Goal: Information Seeking & Learning: Learn about a topic

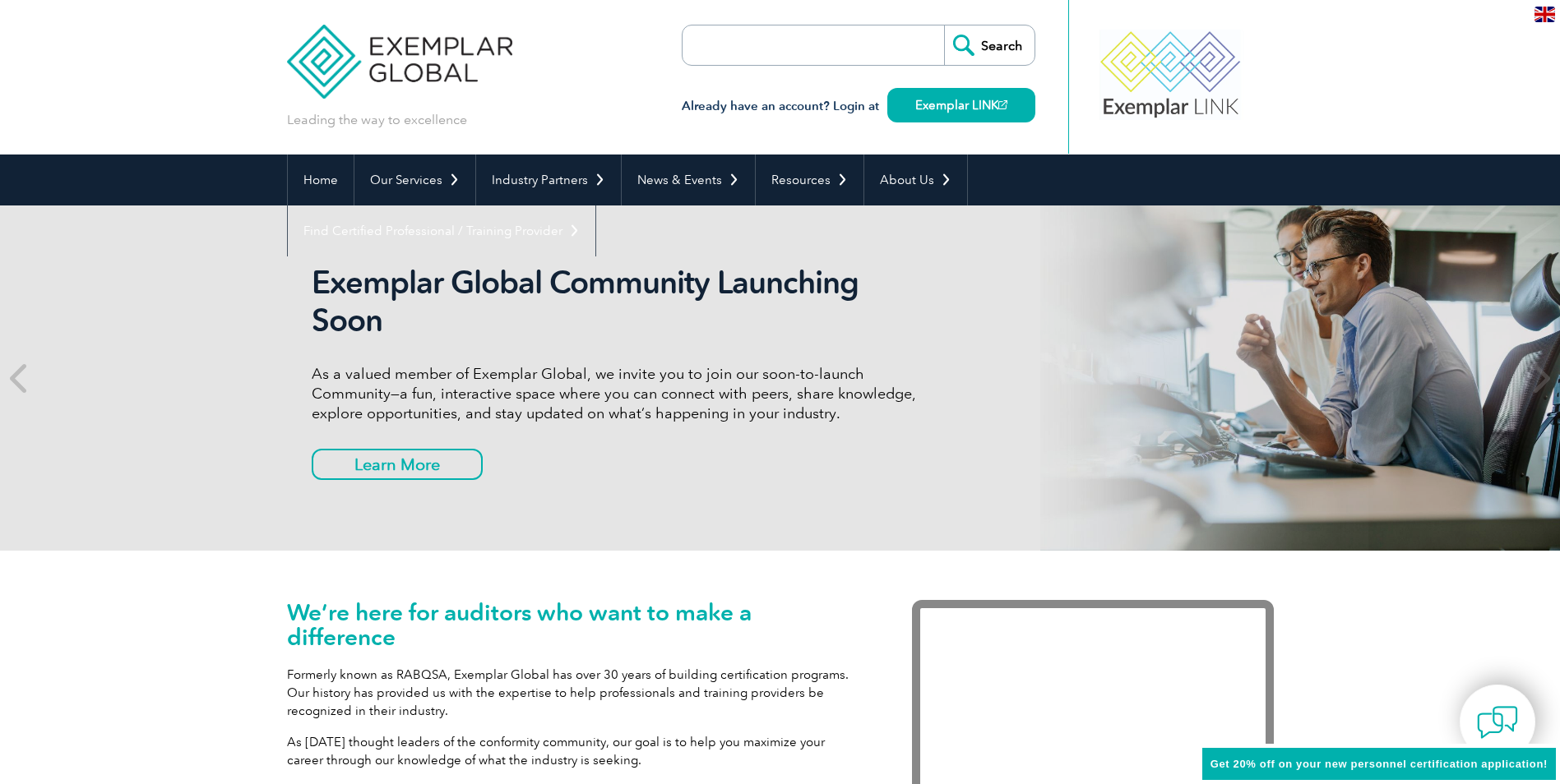
click at [1550, 16] on img at bounding box center [1544, 14] width 20 height 16
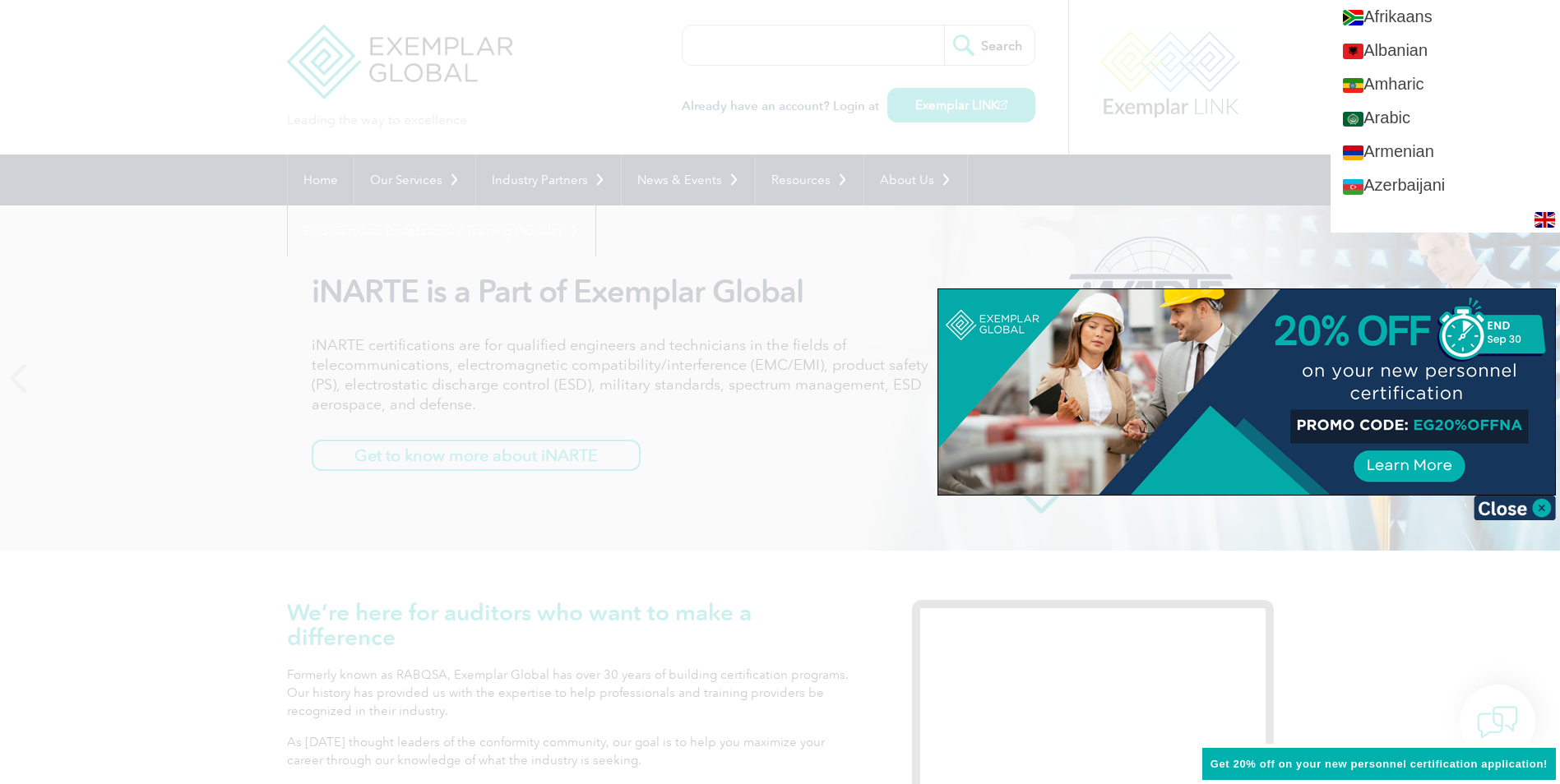
click at [536, 92] on div at bounding box center [780, 392] width 1560 height 784
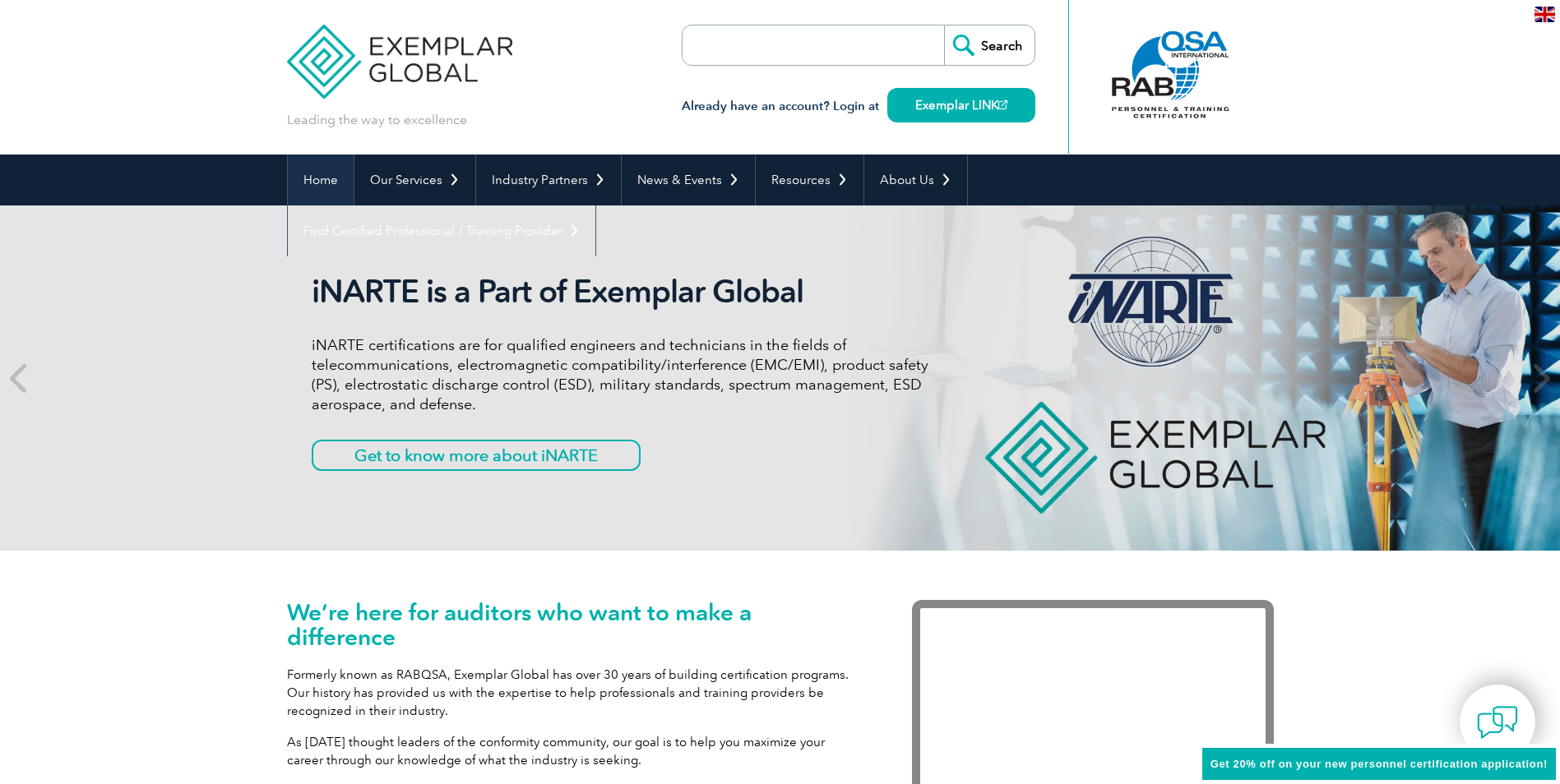
click at [297, 180] on link "Home" at bounding box center [320, 179] width 66 height 51
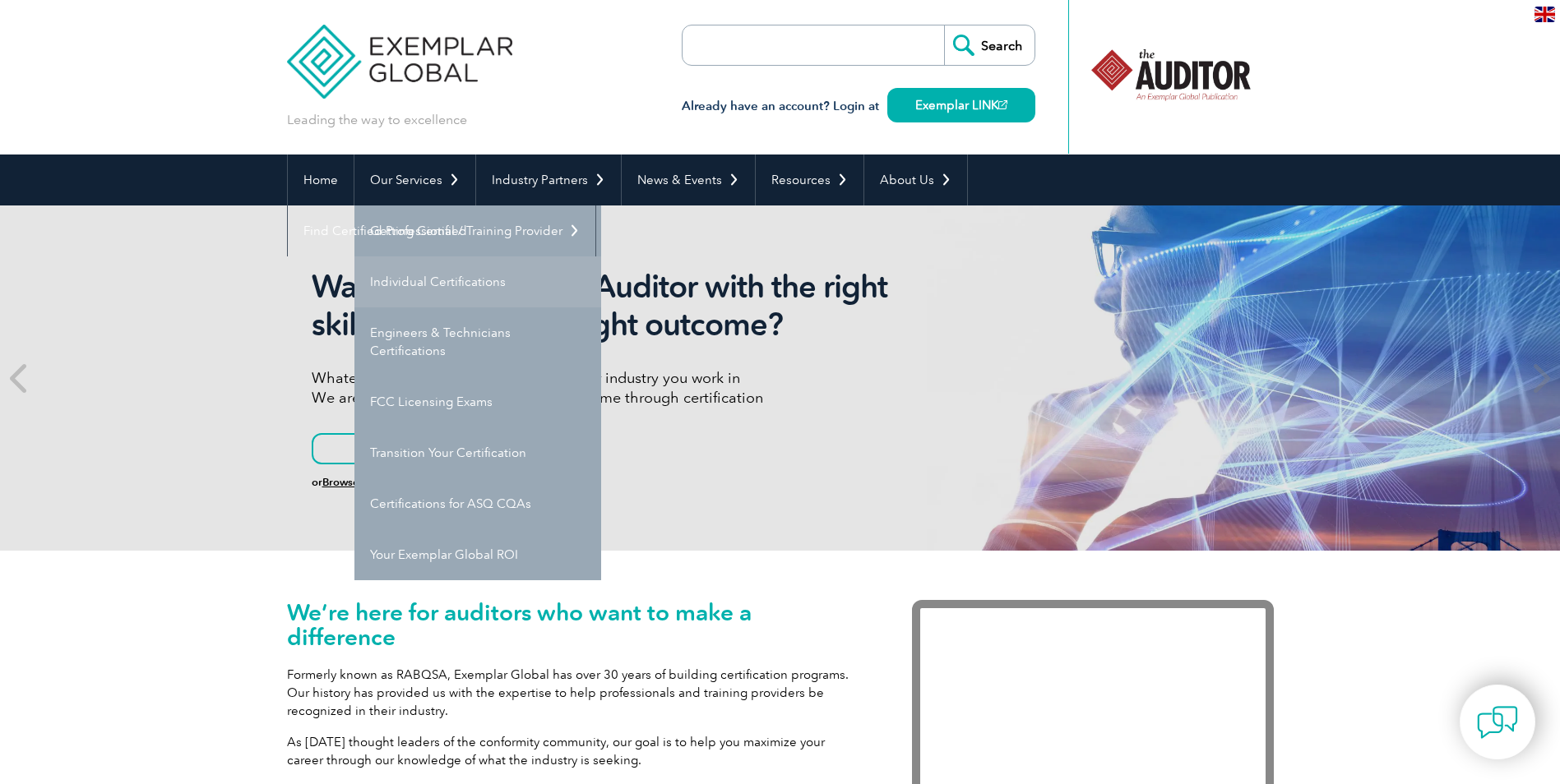
click at [416, 286] on link "Individual Certifications" at bounding box center [477, 281] width 247 height 51
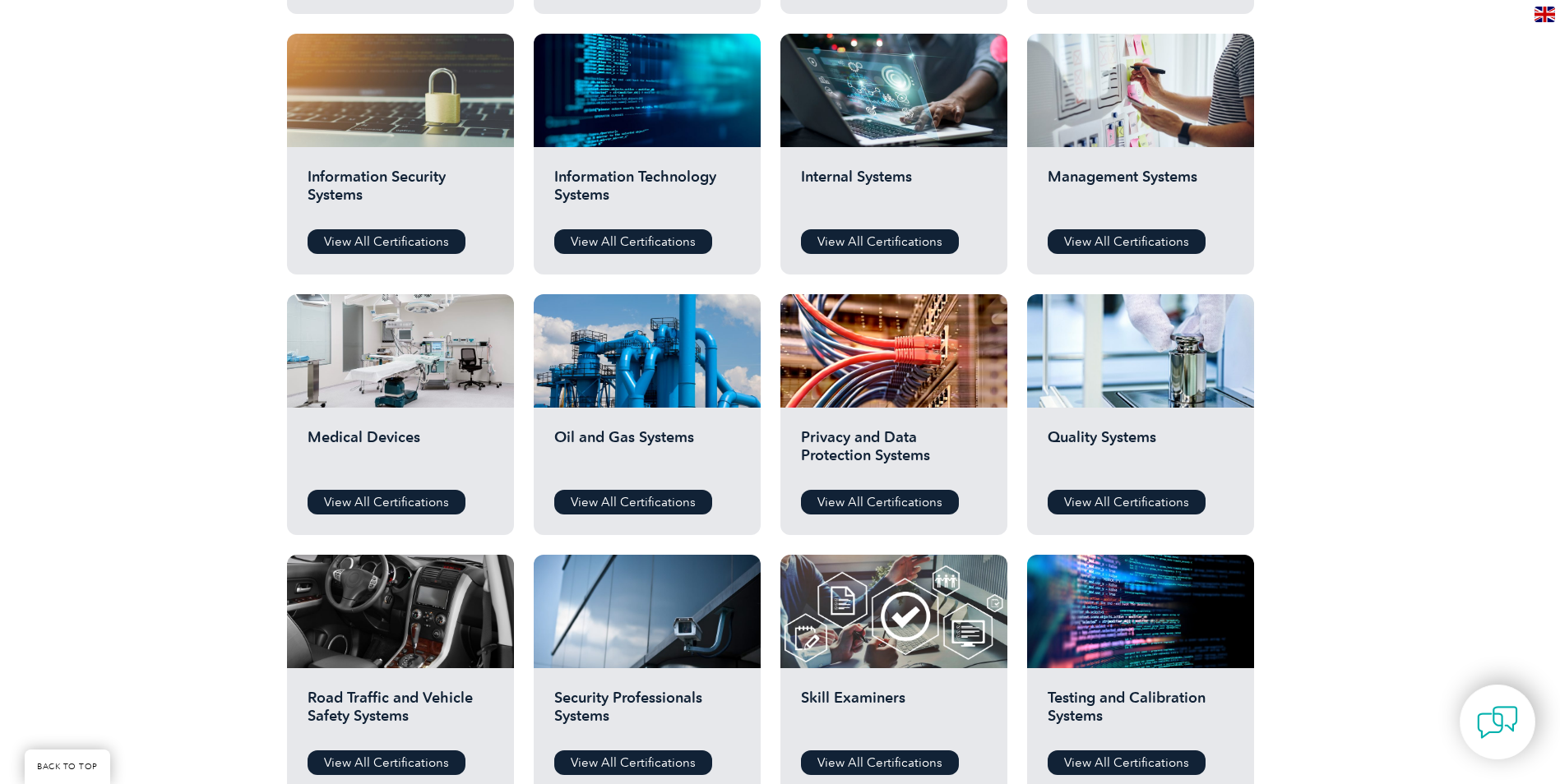
scroll to position [966, 0]
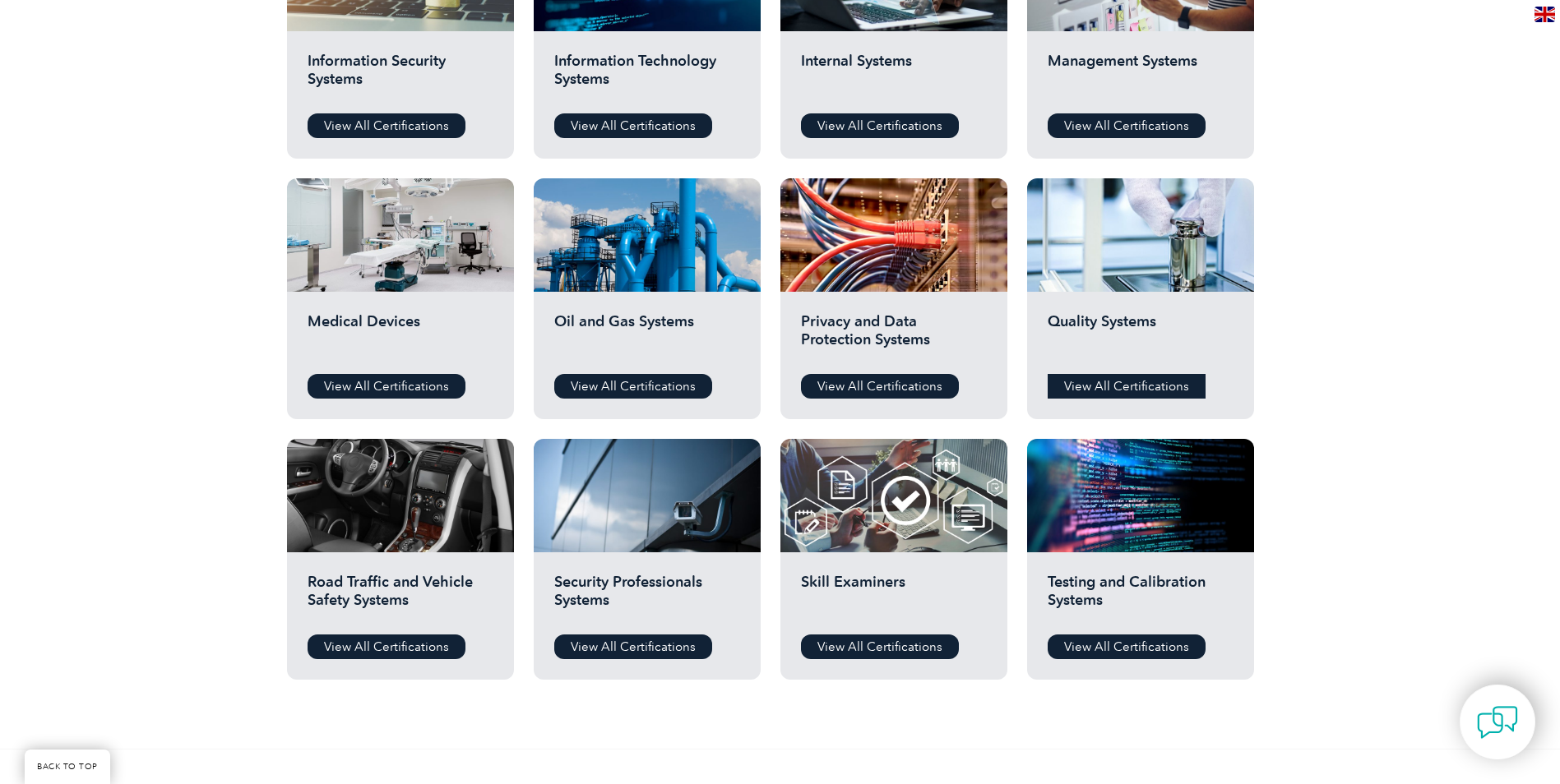
click at [1103, 384] on link "View All Certifications" at bounding box center [1126, 386] width 158 height 25
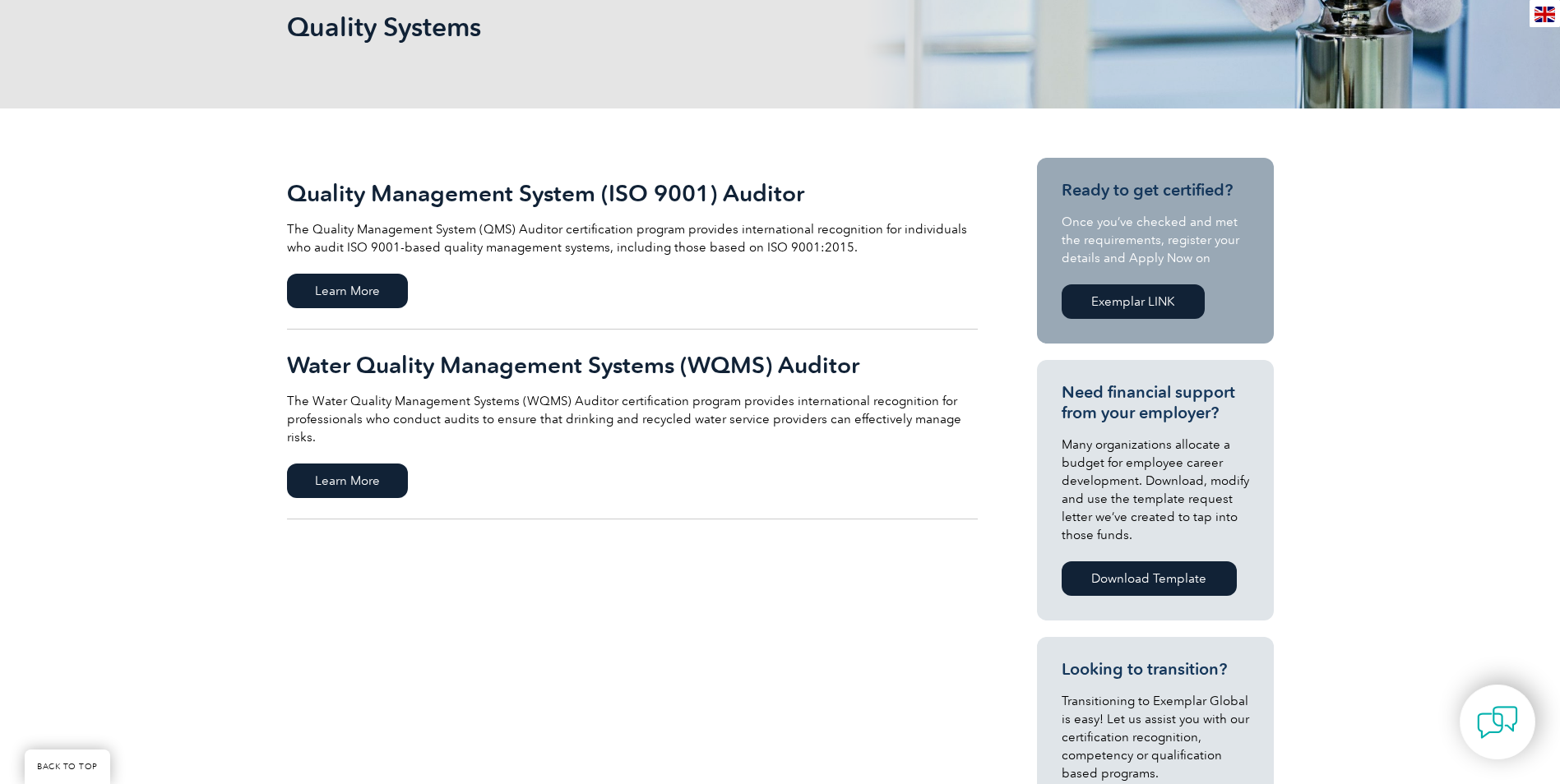
scroll to position [227, 0]
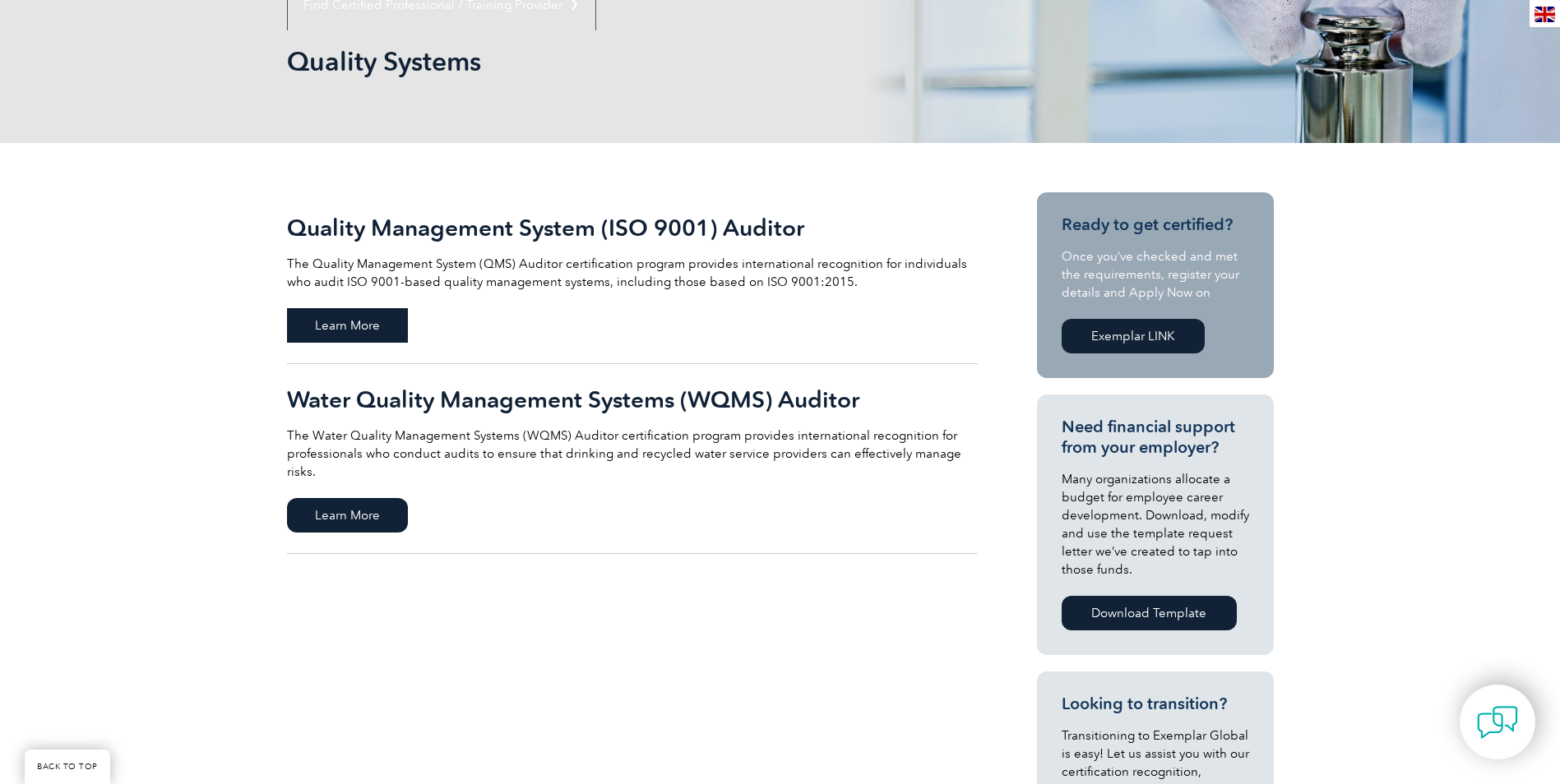
click at [382, 320] on span "Learn More" at bounding box center [347, 325] width 121 height 34
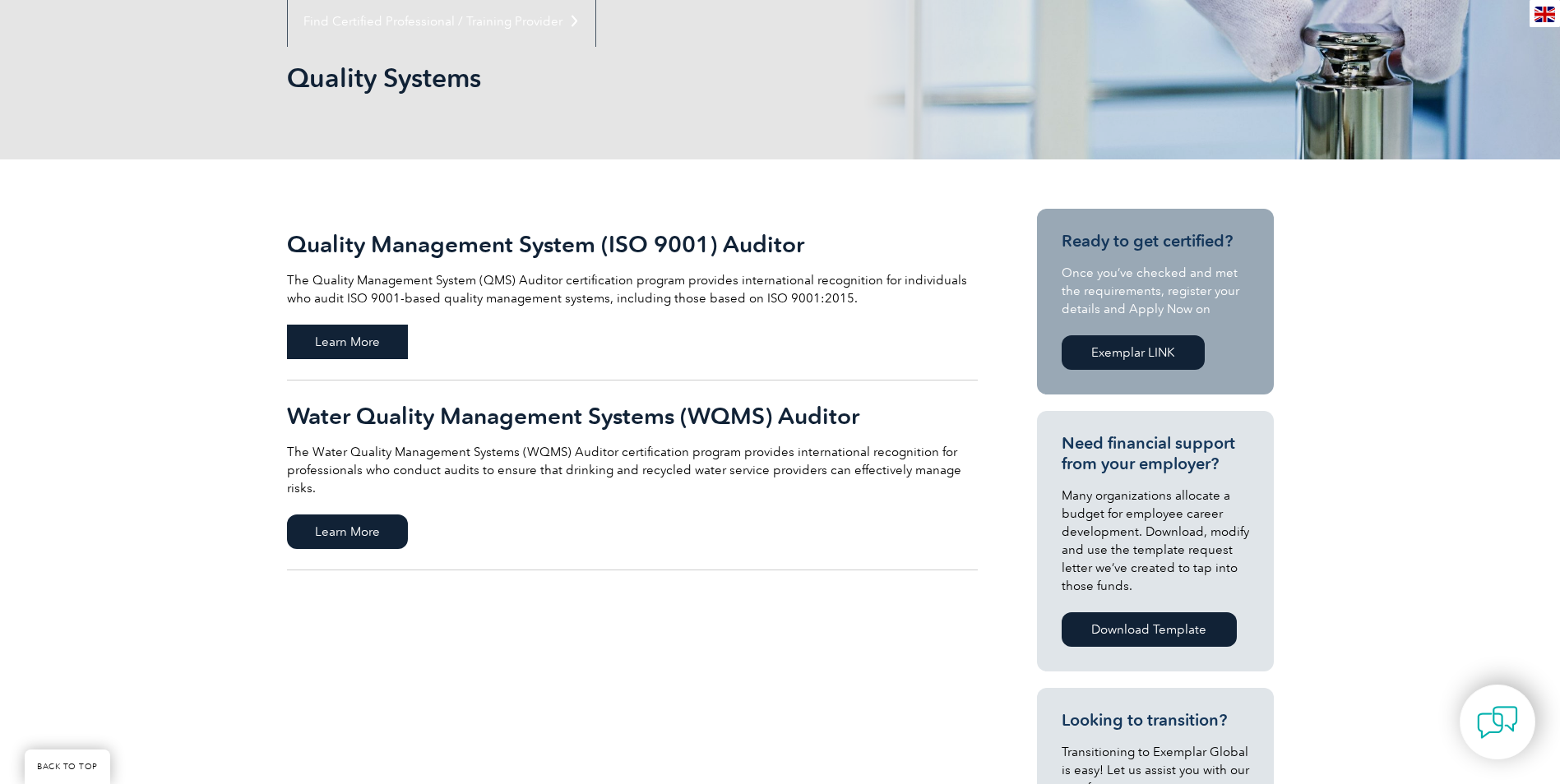
scroll to position [205, 0]
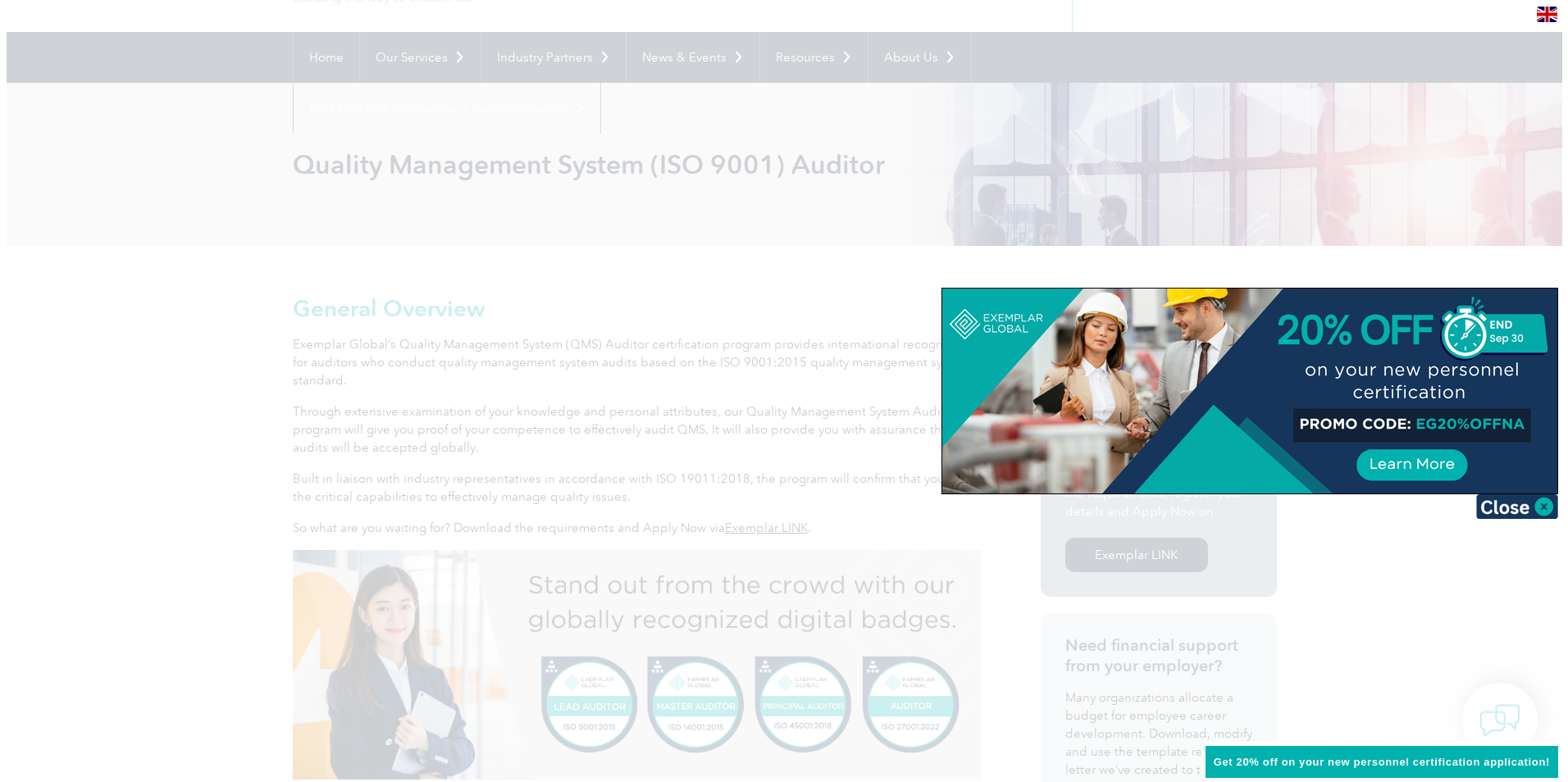
scroll to position [184, 0]
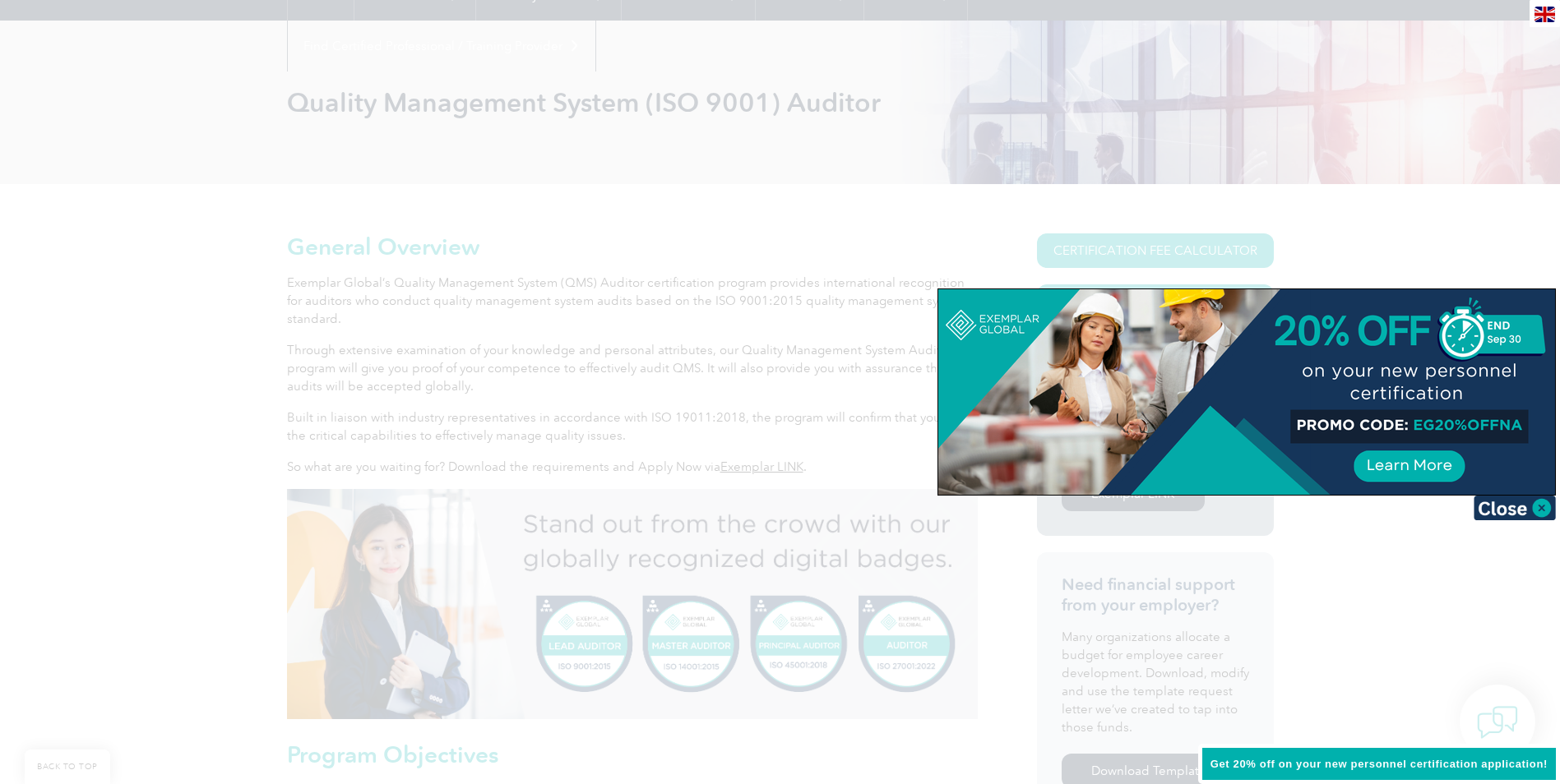
click at [1207, 190] on div at bounding box center [780, 392] width 1560 height 784
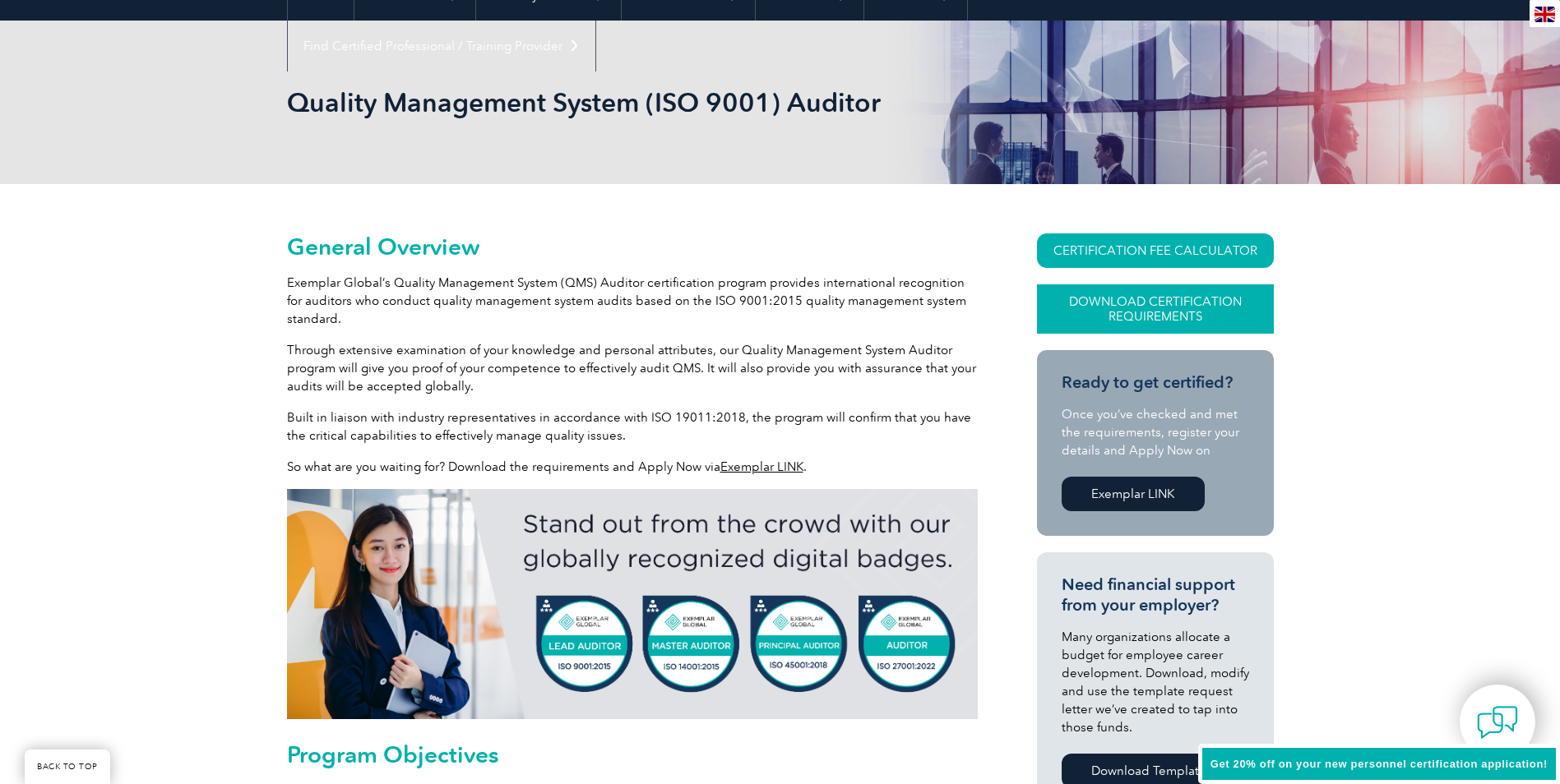
click at [1159, 306] on link "Download Certification Requirements" at bounding box center [1155, 309] width 237 height 49
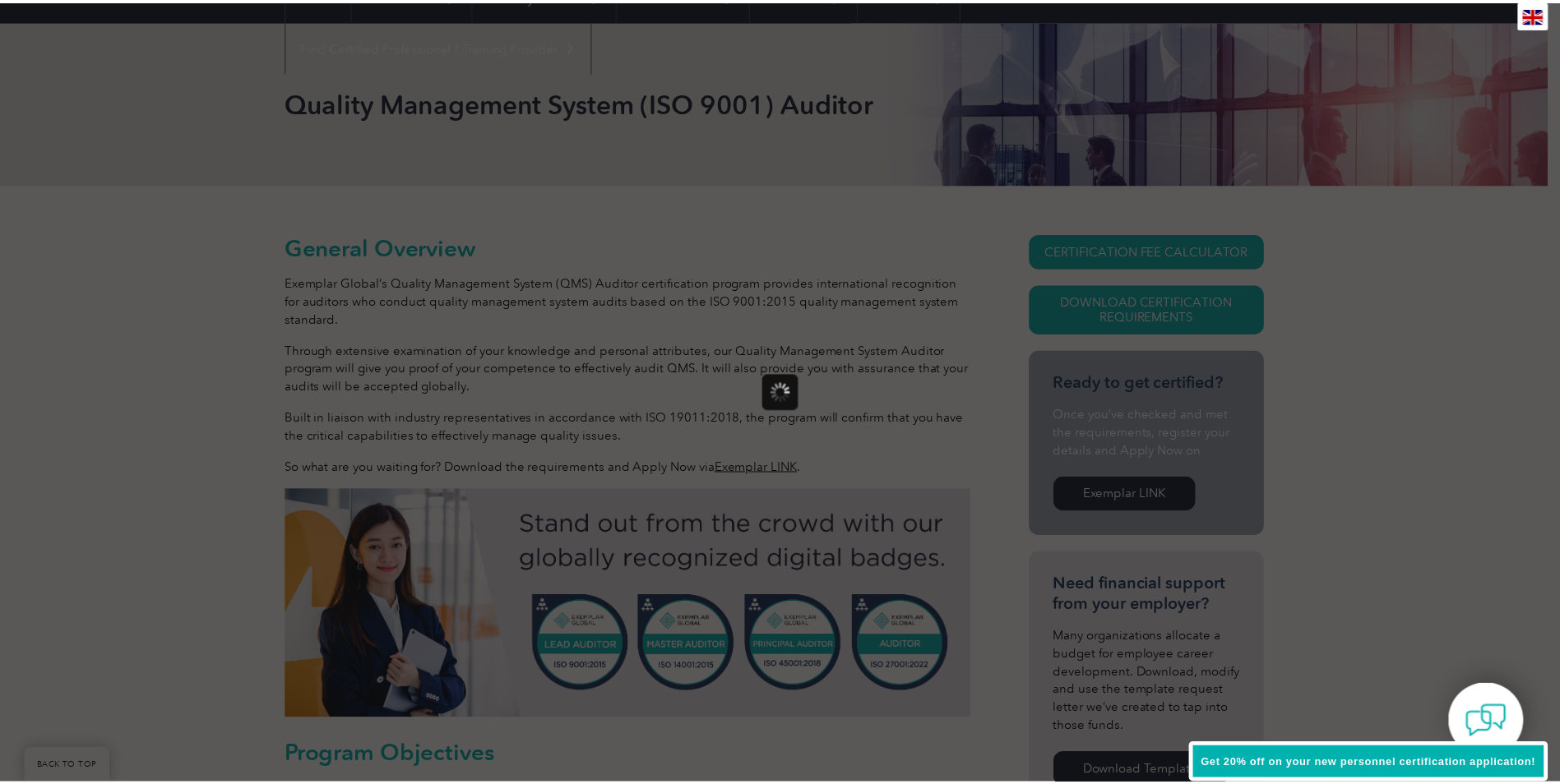
scroll to position [0, 0]
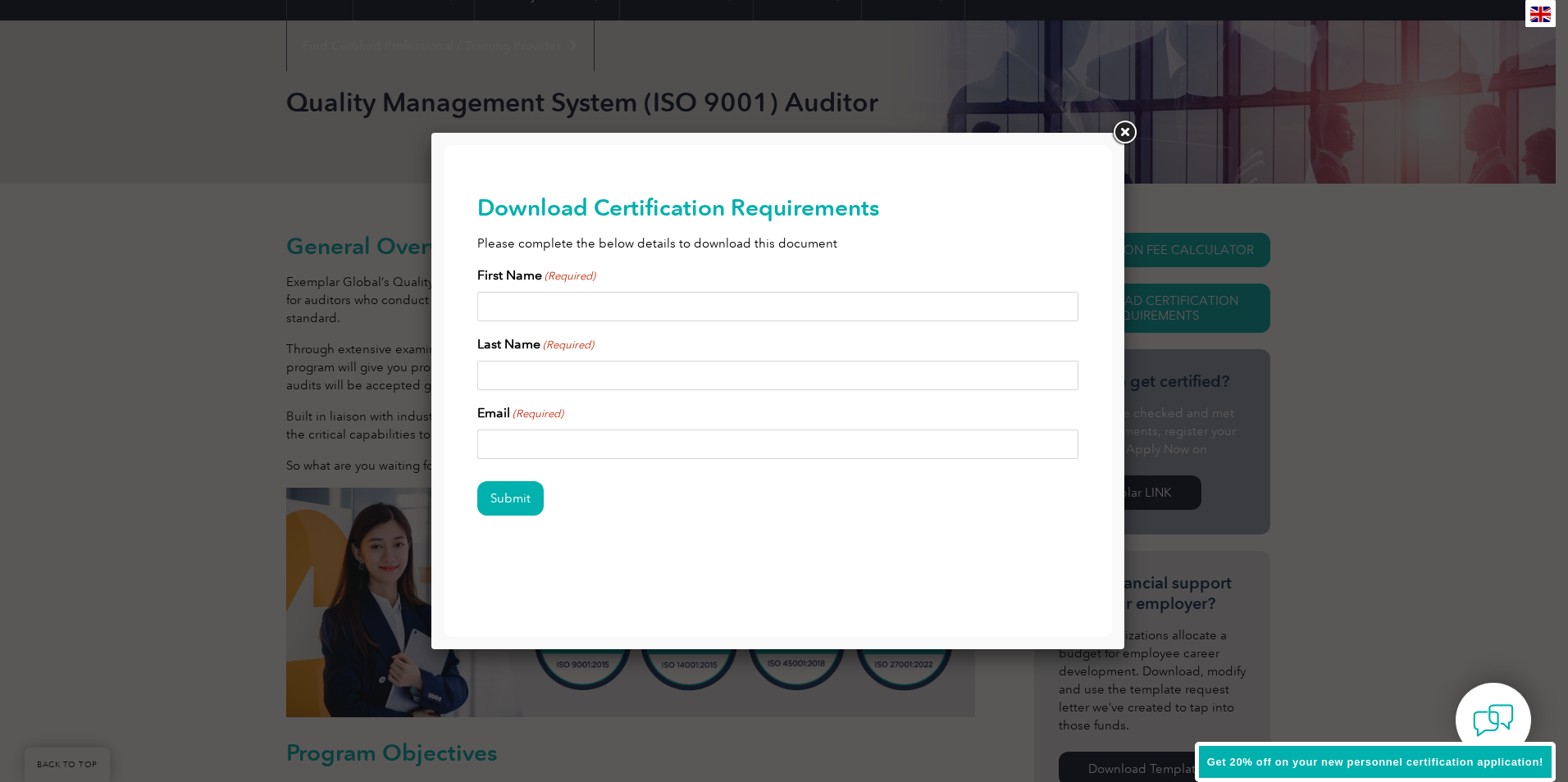
click at [1122, 135] on link at bounding box center [1124, 133] width 30 height 30
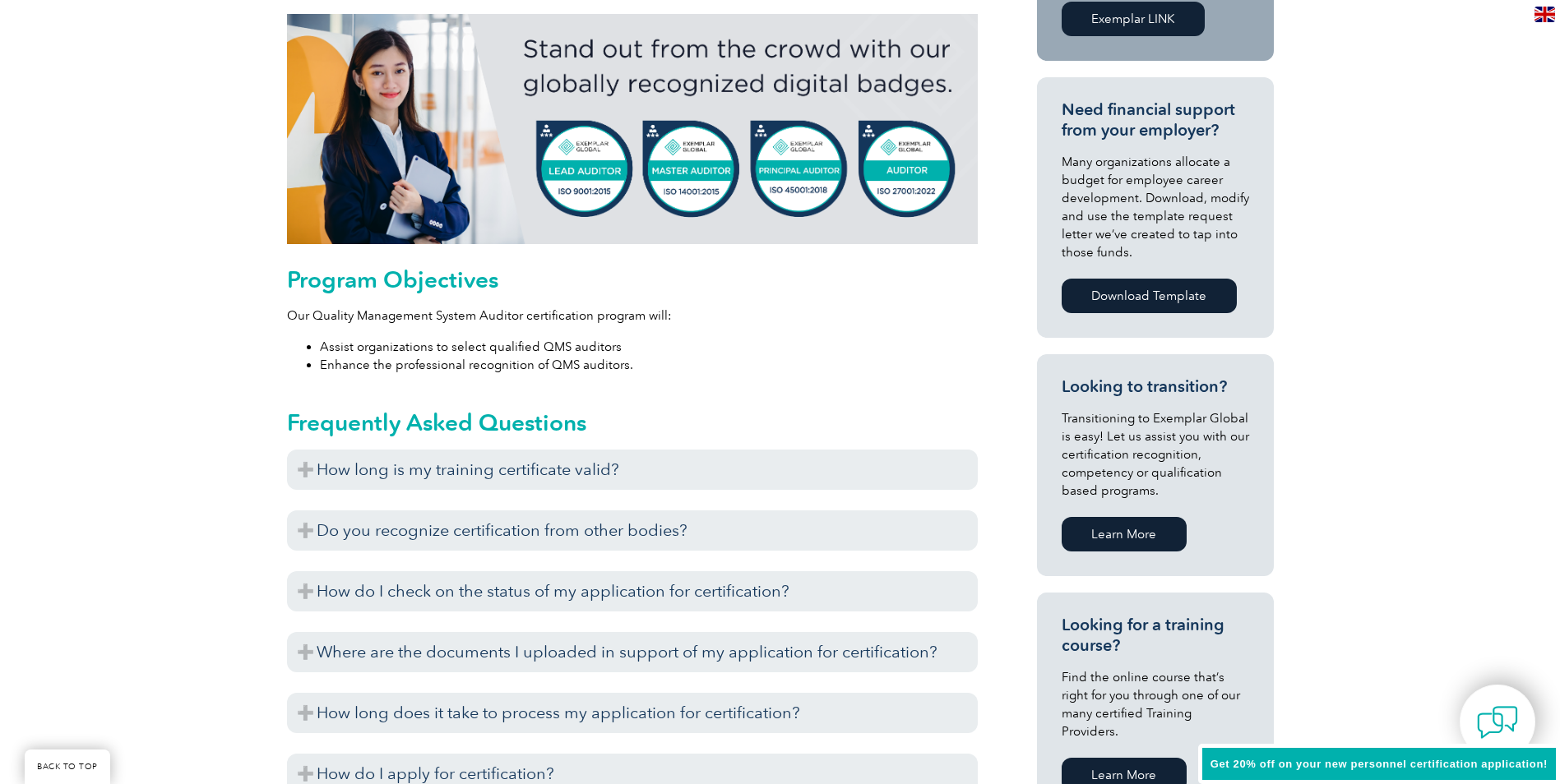
scroll to position [822, 0]
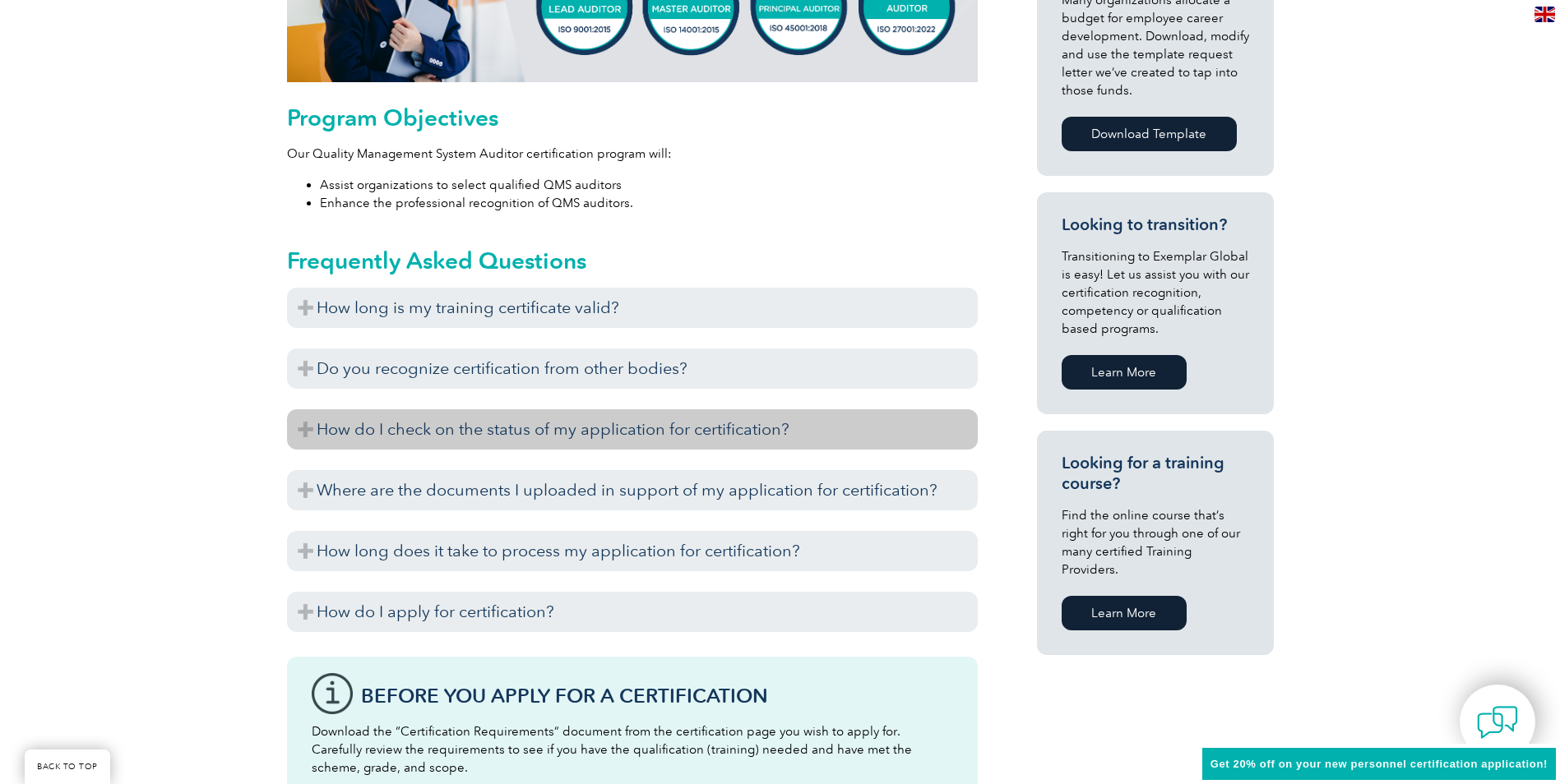
click at [701, 429] on h3 "How do I check on the status of my application for certification?" at bounding box center [632, 430] width 691 height 41
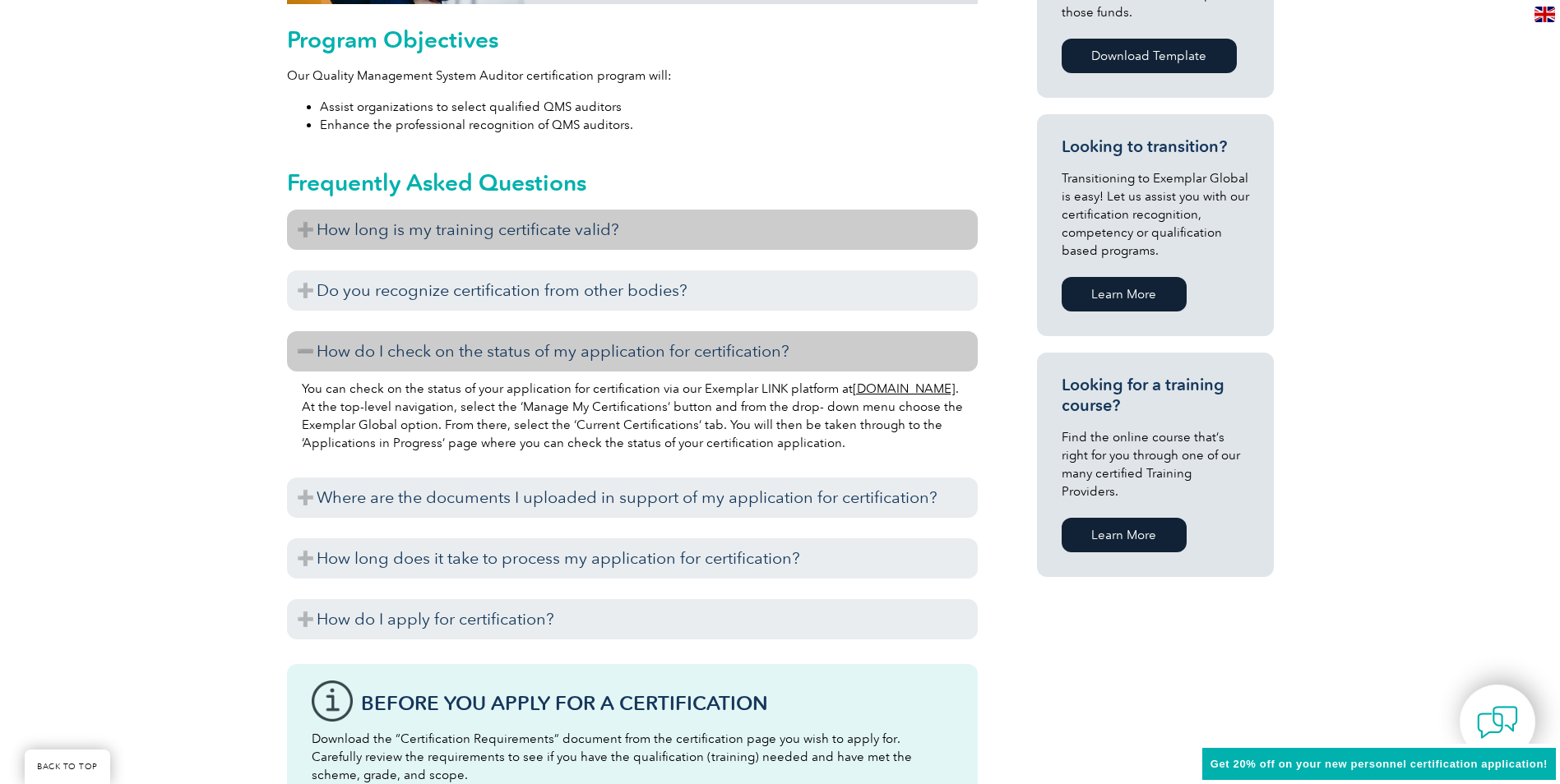
scroll to position [946, 0]
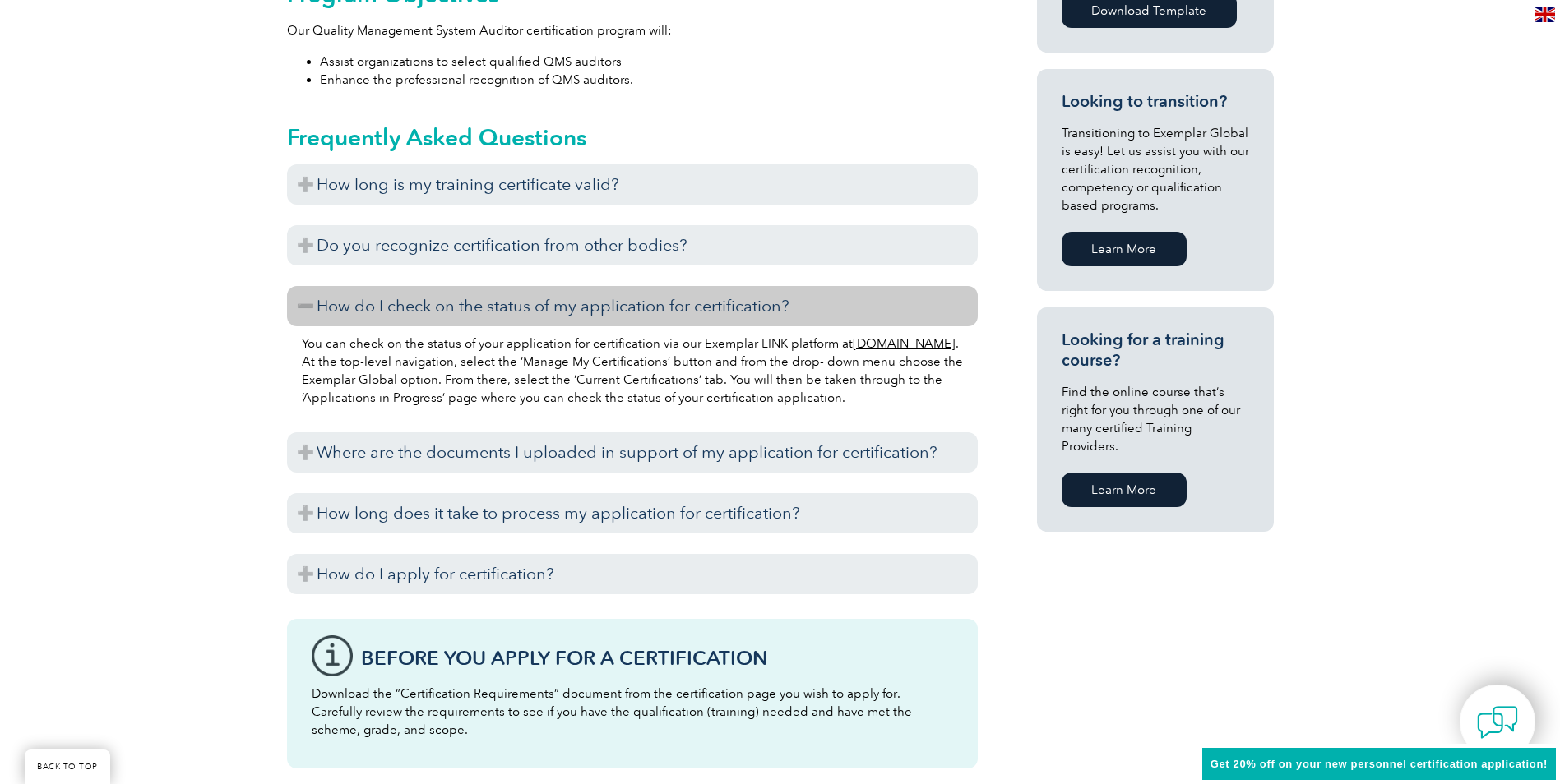
drag, startPoint x: 369, startPoint y: 361, endPoint x: 395, endPoint y: 363, distance: 26.1
click at [853, 351] on link "[DOMAIN_NAME]" at bounding box center [903, 344] width 103 height 15
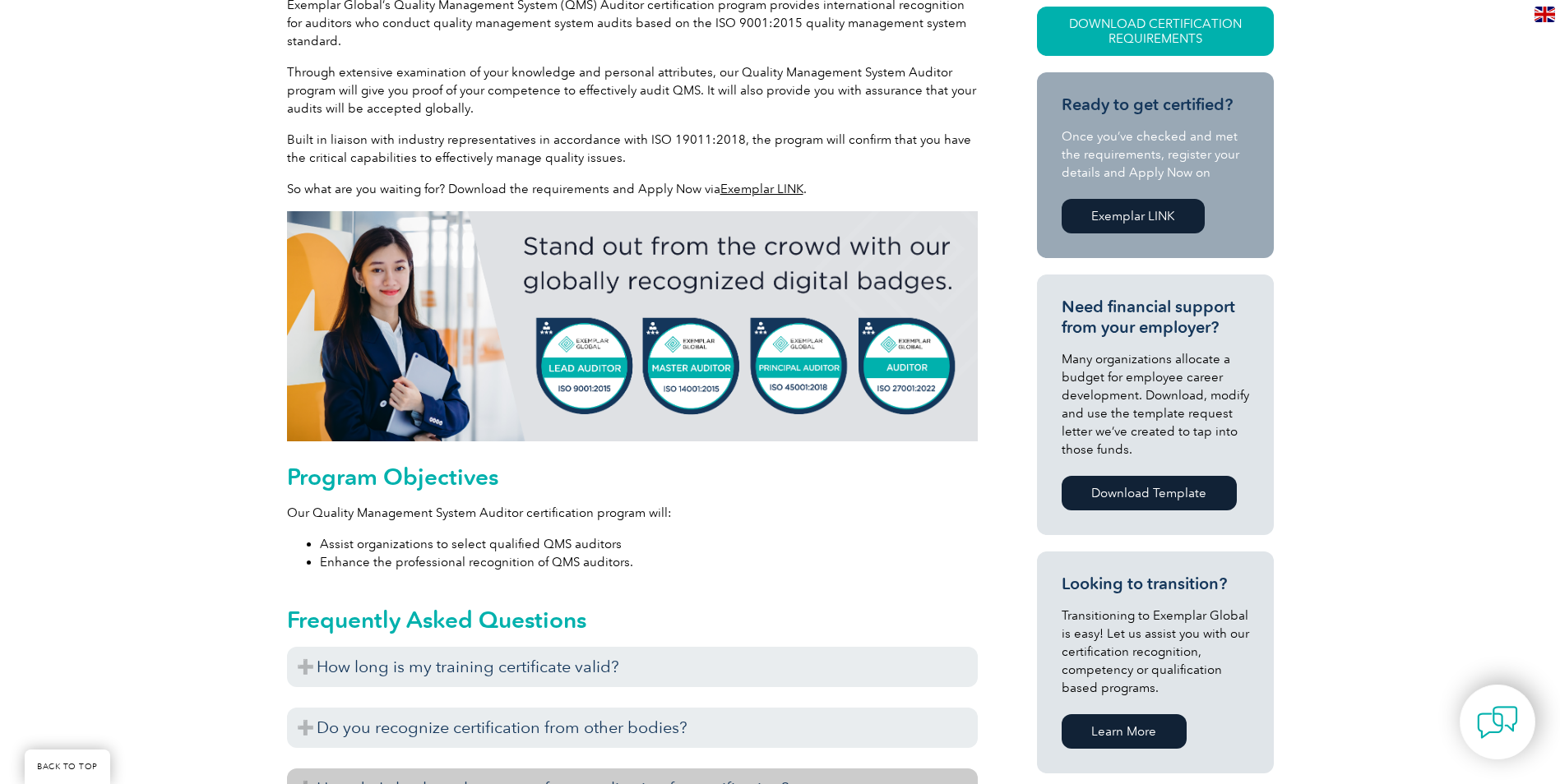
scroll to position [452, 0]
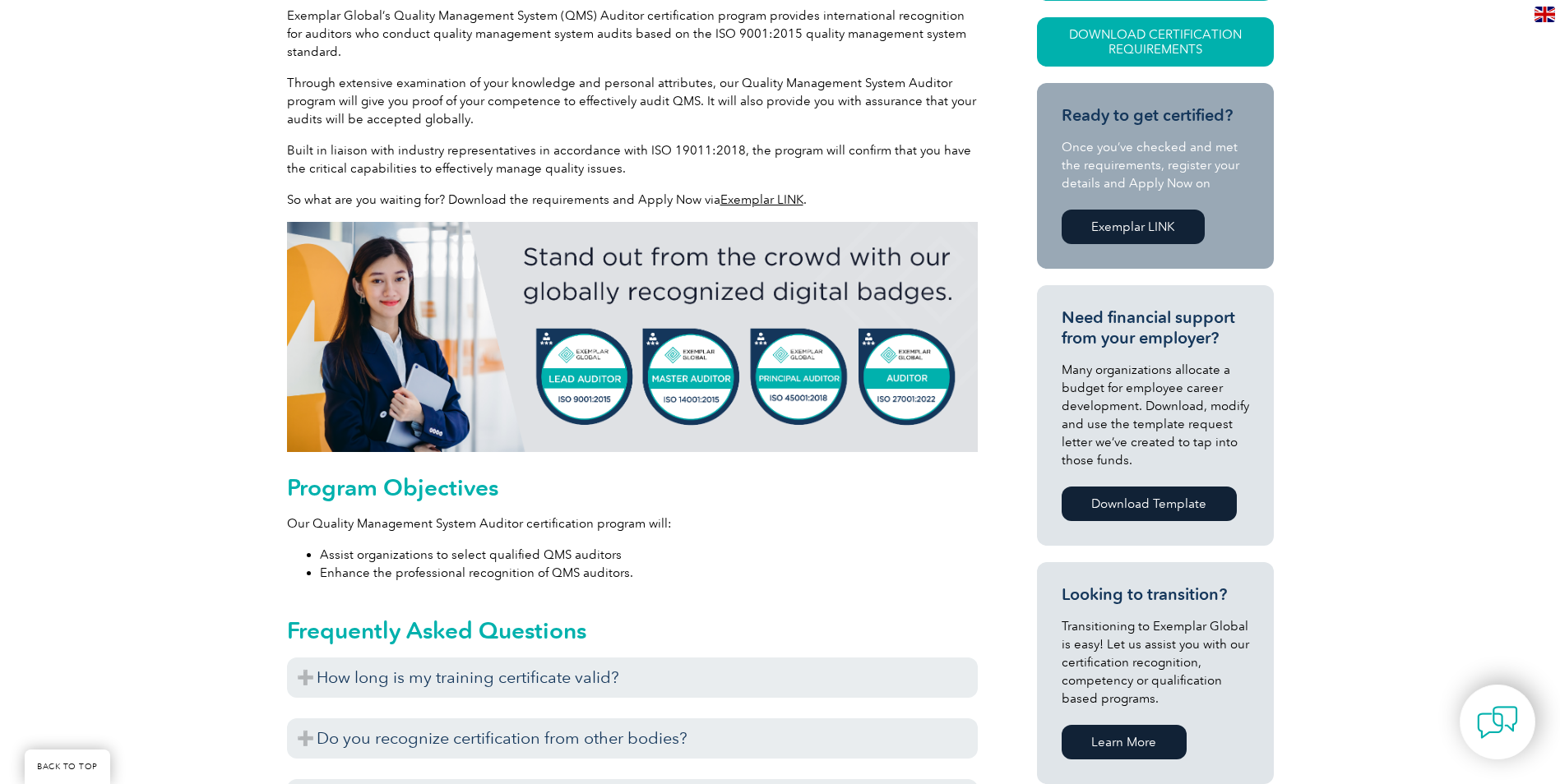
click at [163, 464] on div "General Overview Exemplar Global’s Quality Management System (QMS) Auditor cert…" at bounding box center [780, 791] width 1560 height 1750
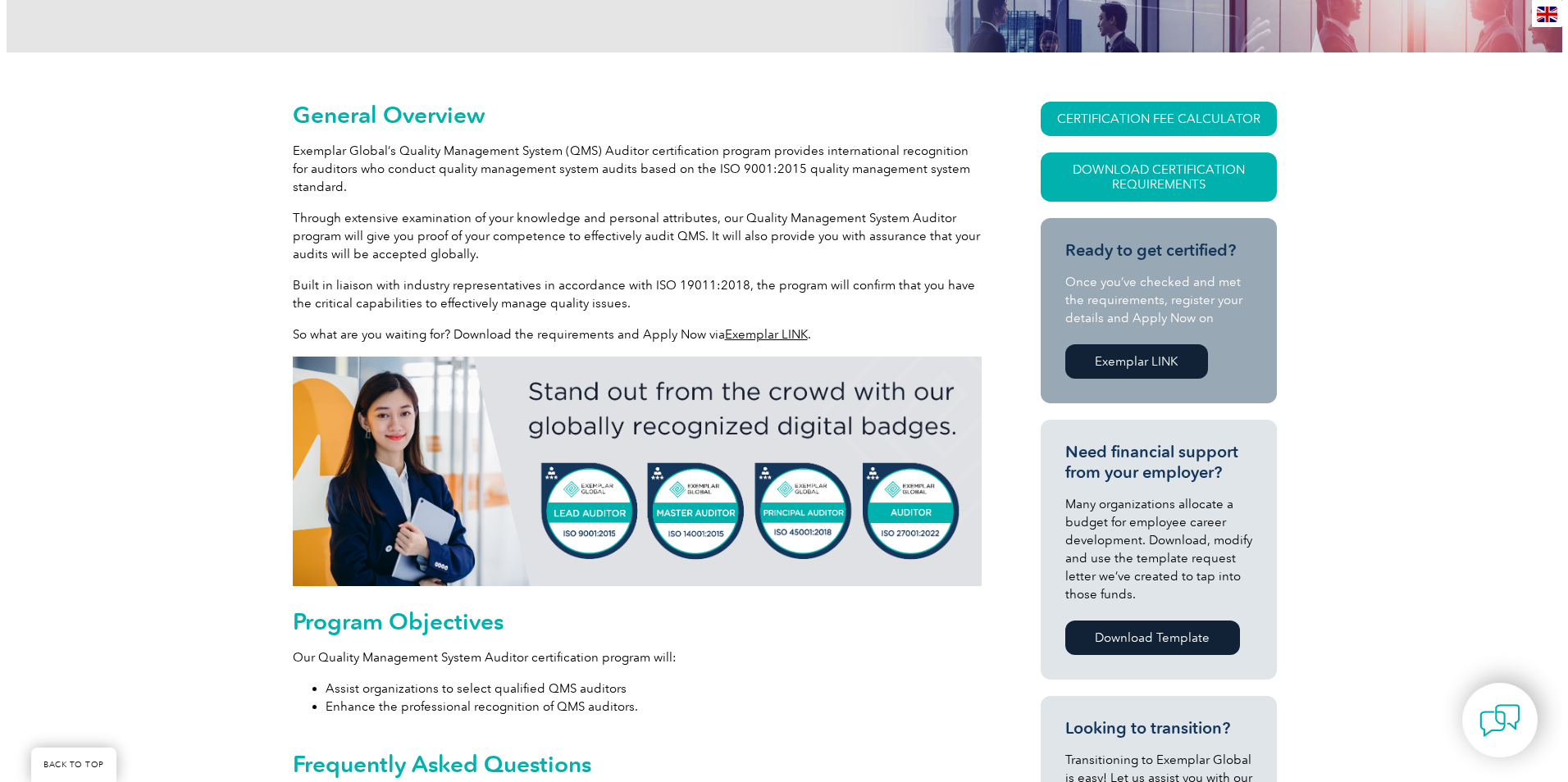
scroll to position [287, 0]
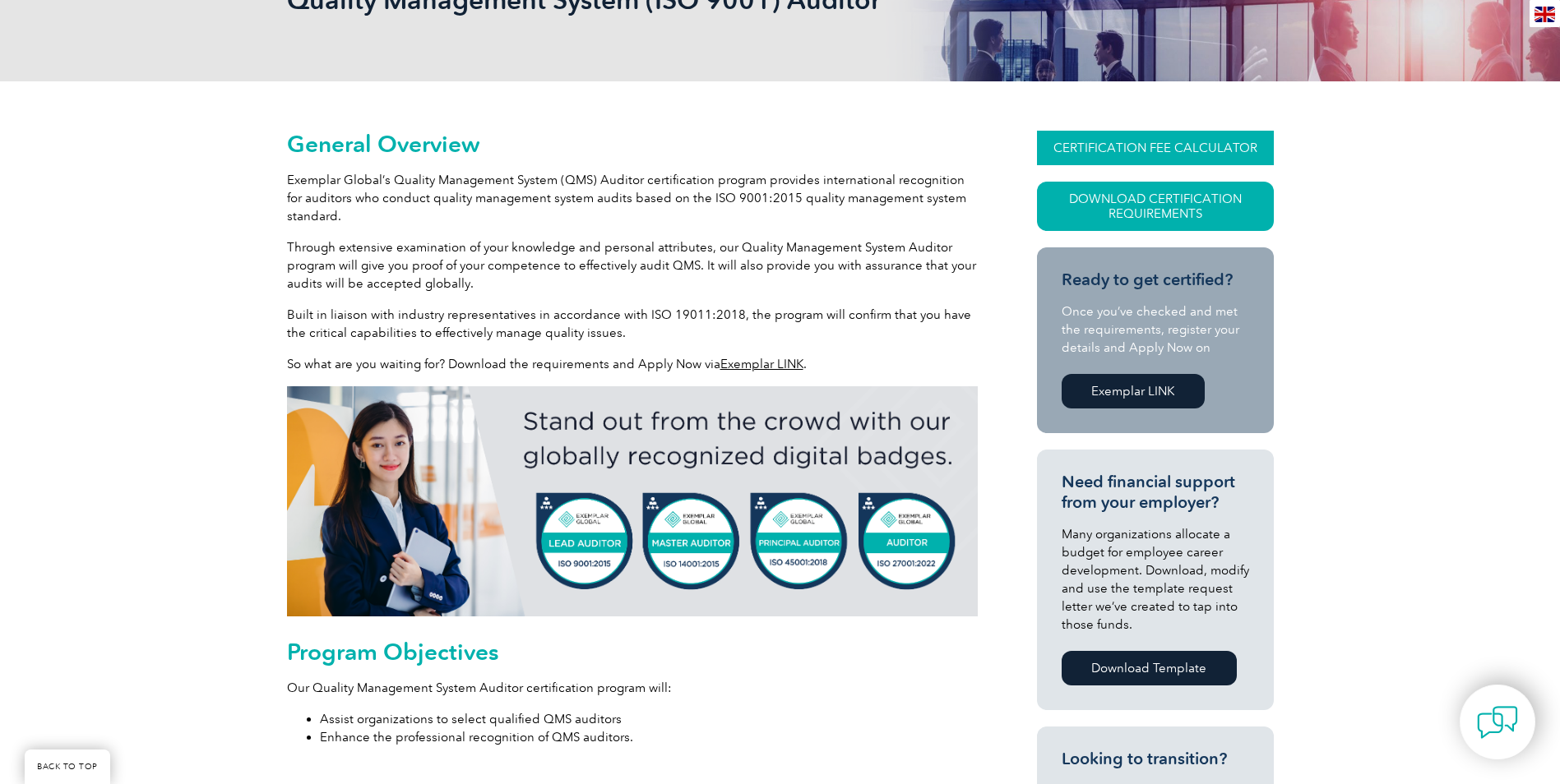
click at [1153, 144] on link "CERTIFICATION FEE CALCULATOR" at bounding box center [1155, 147] width 237 height 34
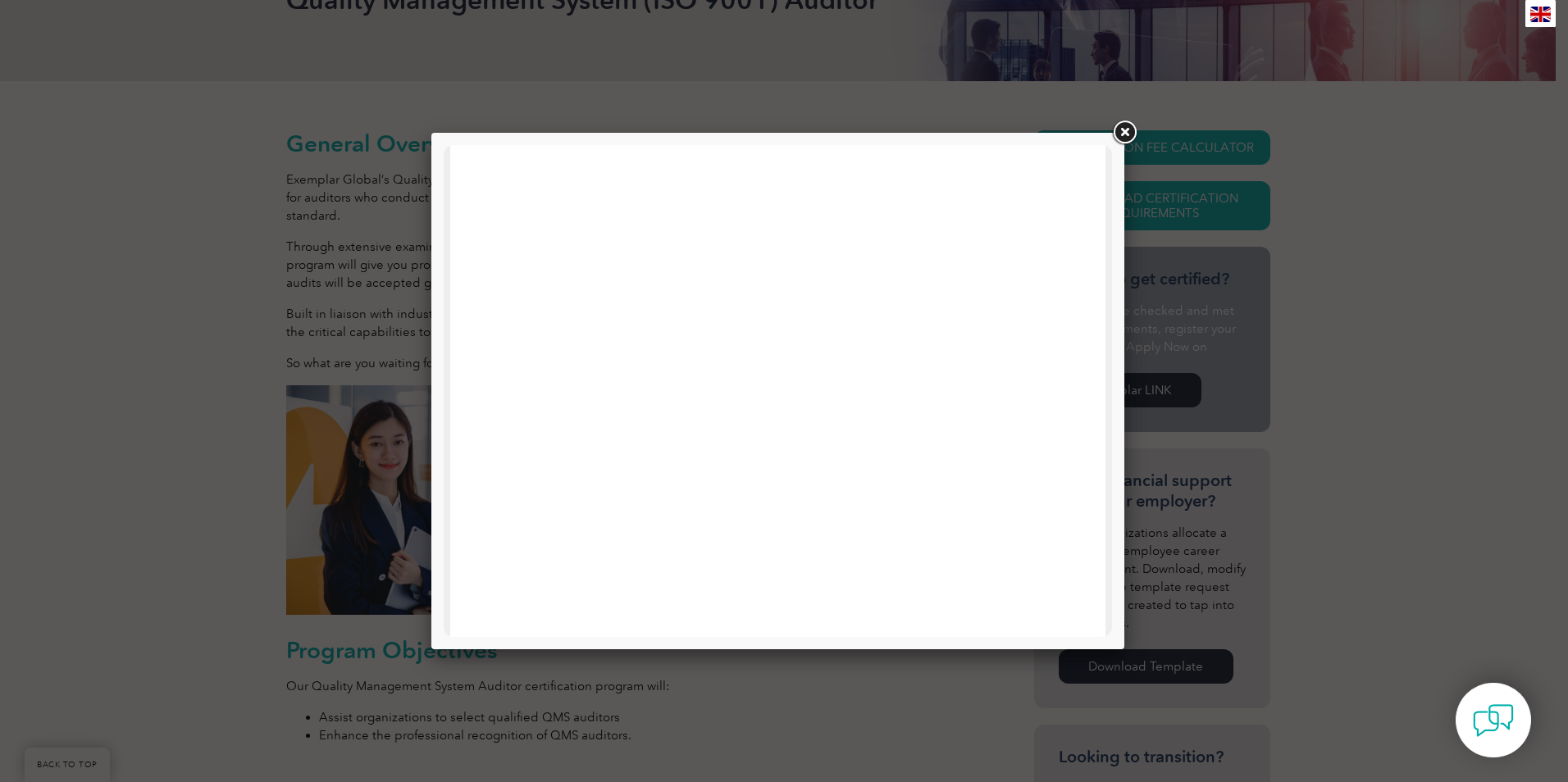
scroll to position [0, 0]
click at [1083, 221] on div at bounding box center [778, 782] width 655 height 1274
click at [1129, 136] on link at bounding box center [1124, 133] width 30 height 30
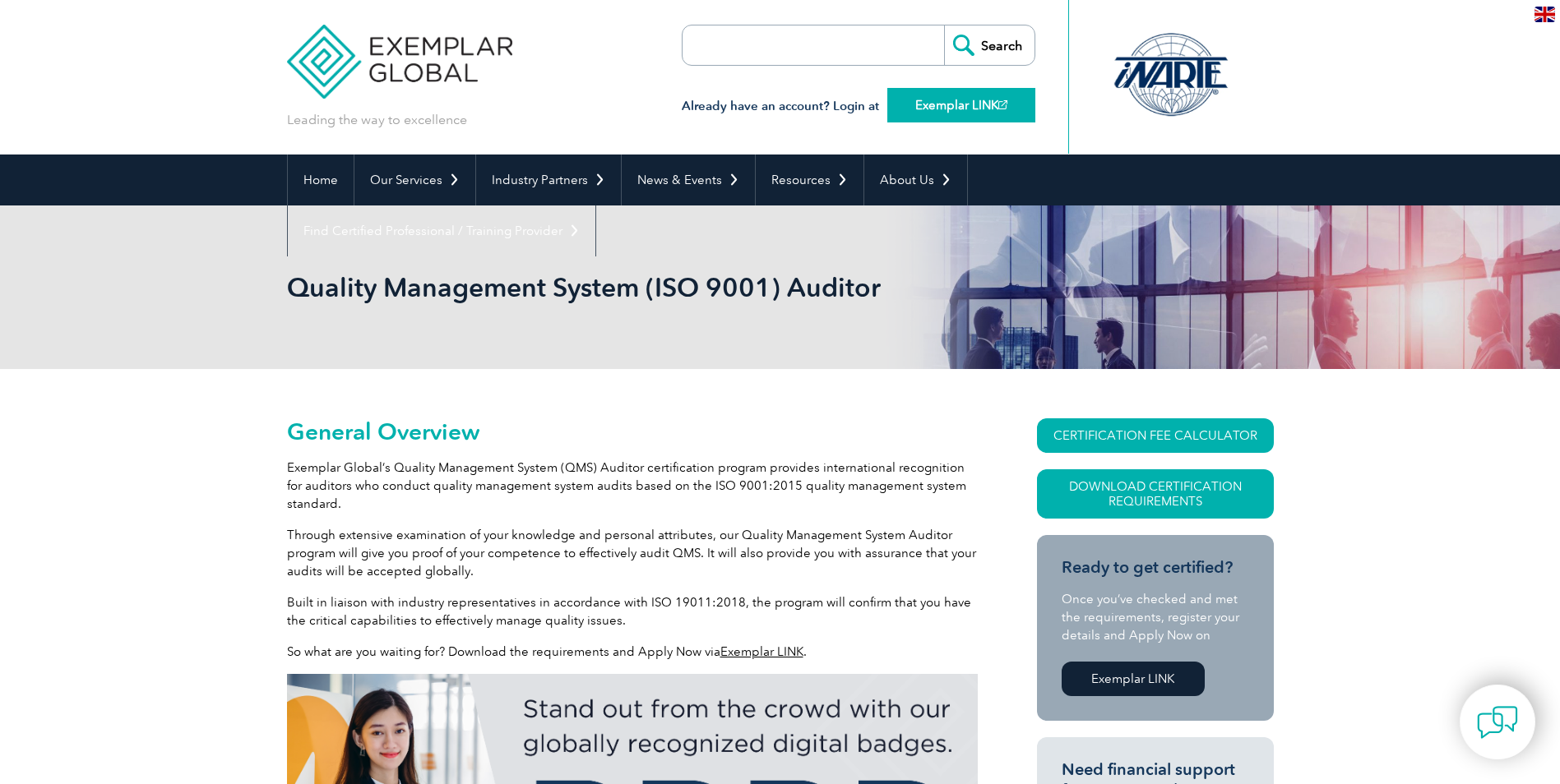
click at [912, 104] on link "Exemplar LINK" at bounding box center [961, 104] width 148 height 34
